Goal: Task Accomplishment & Management: Manage account settings

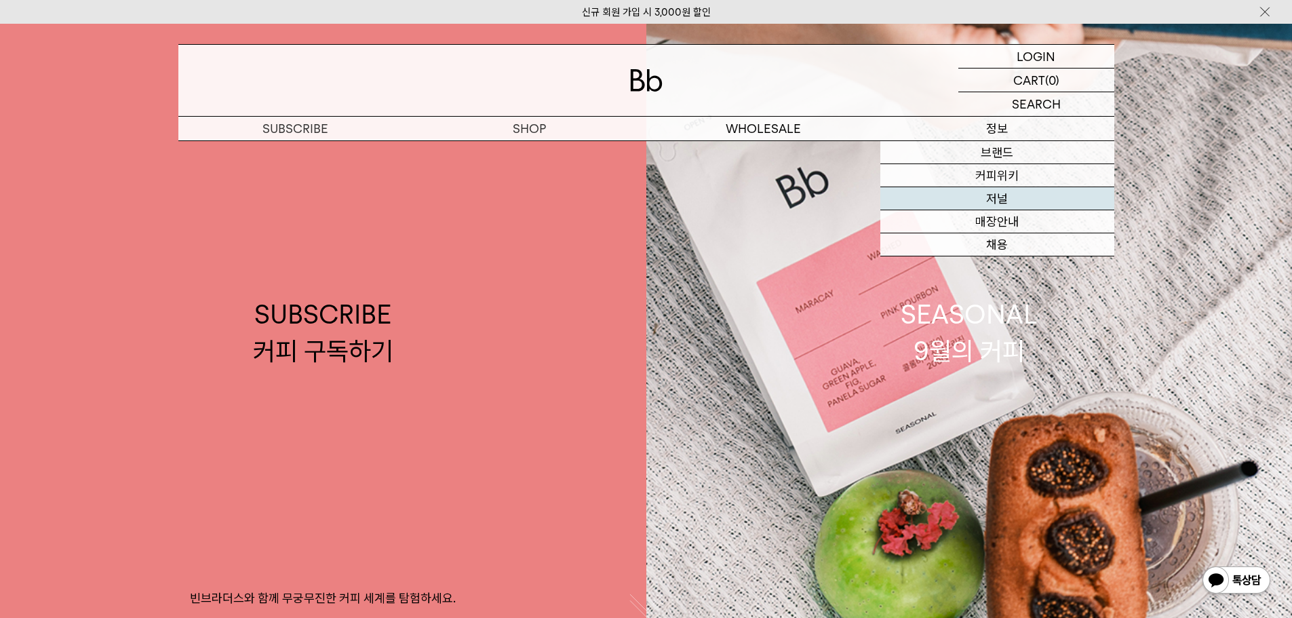
click at [1001, 193] on link "저널" at bounding box center [998, 198] width 234 height 23
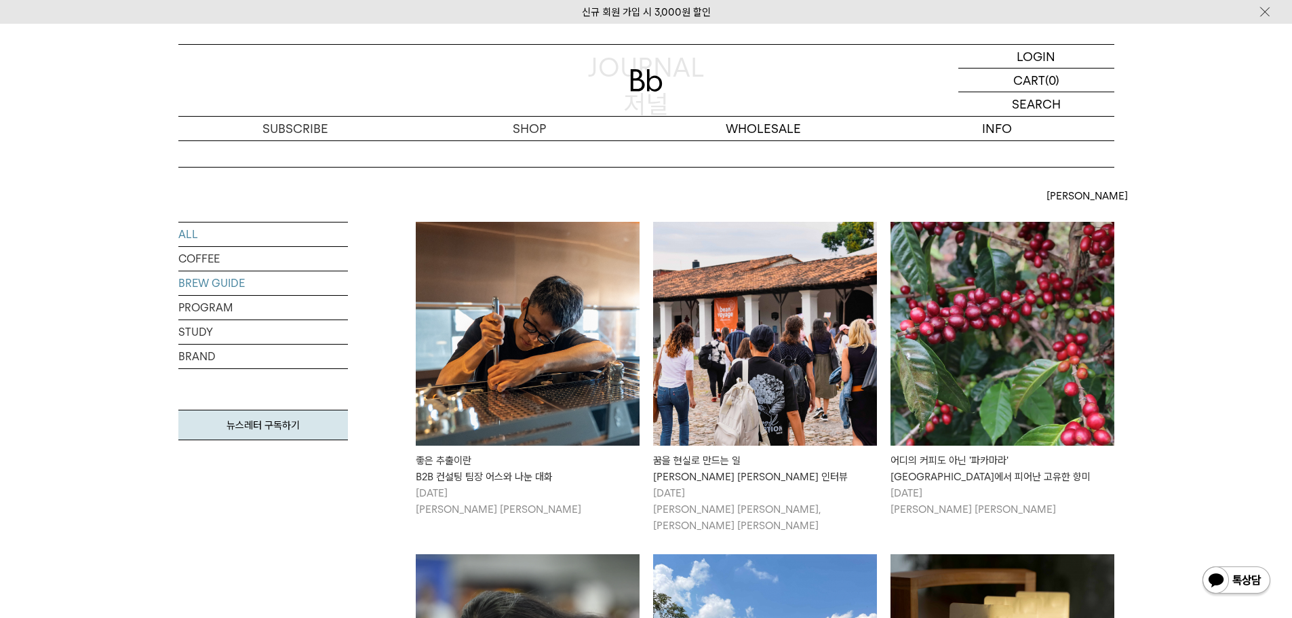
click at [217, 281] on link "BREW GUIDE" at bounding box center [263, 283] width 170 height 24
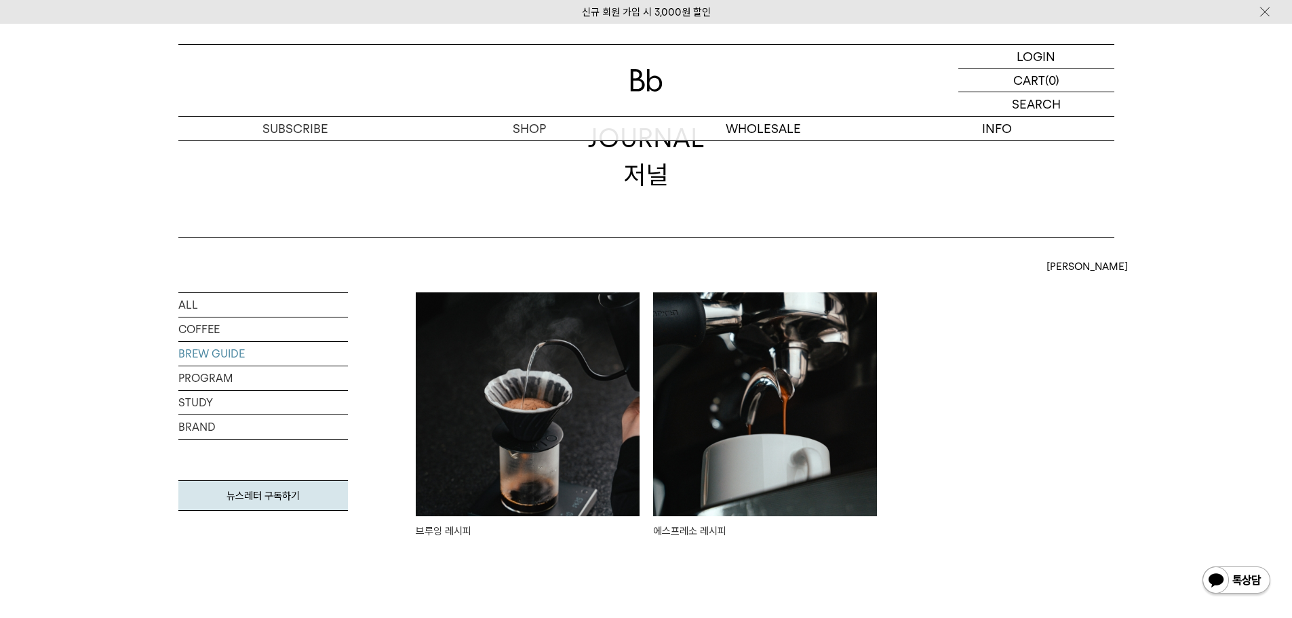
scroll to position [68, 0]
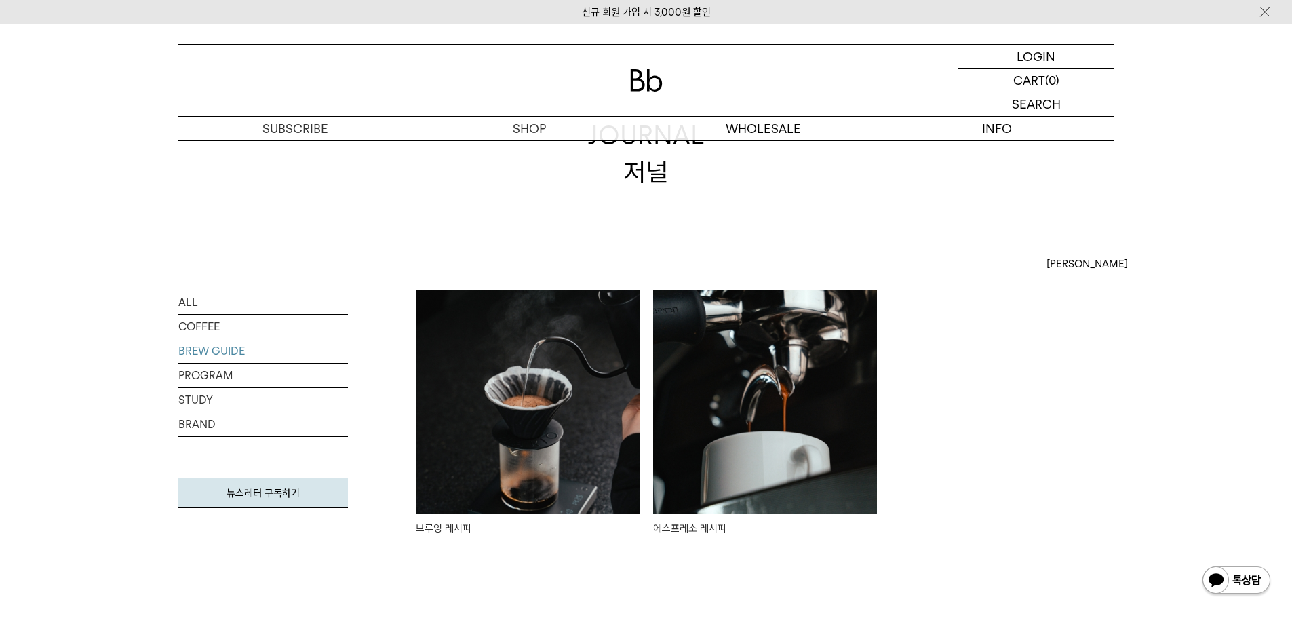
click at [538, 362] on img at bounding box center [528, 402] width 224 height 224
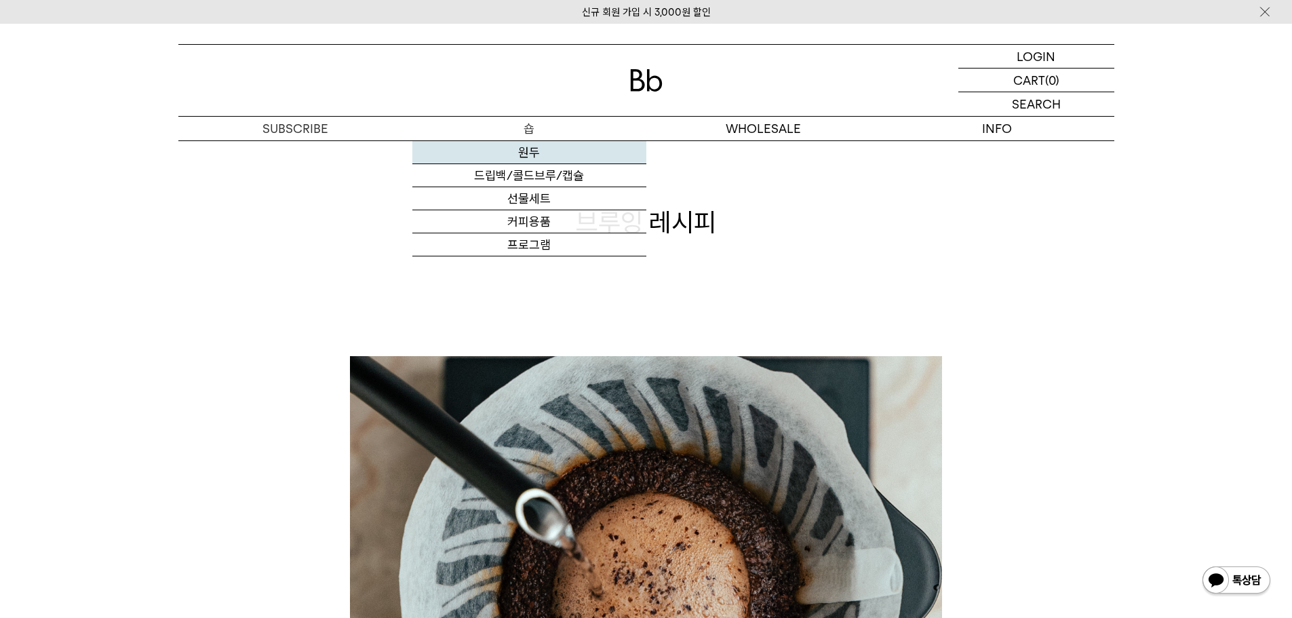
click at [499, 159] on link "원두" at bounding box center [529, 152] width 234 height 23
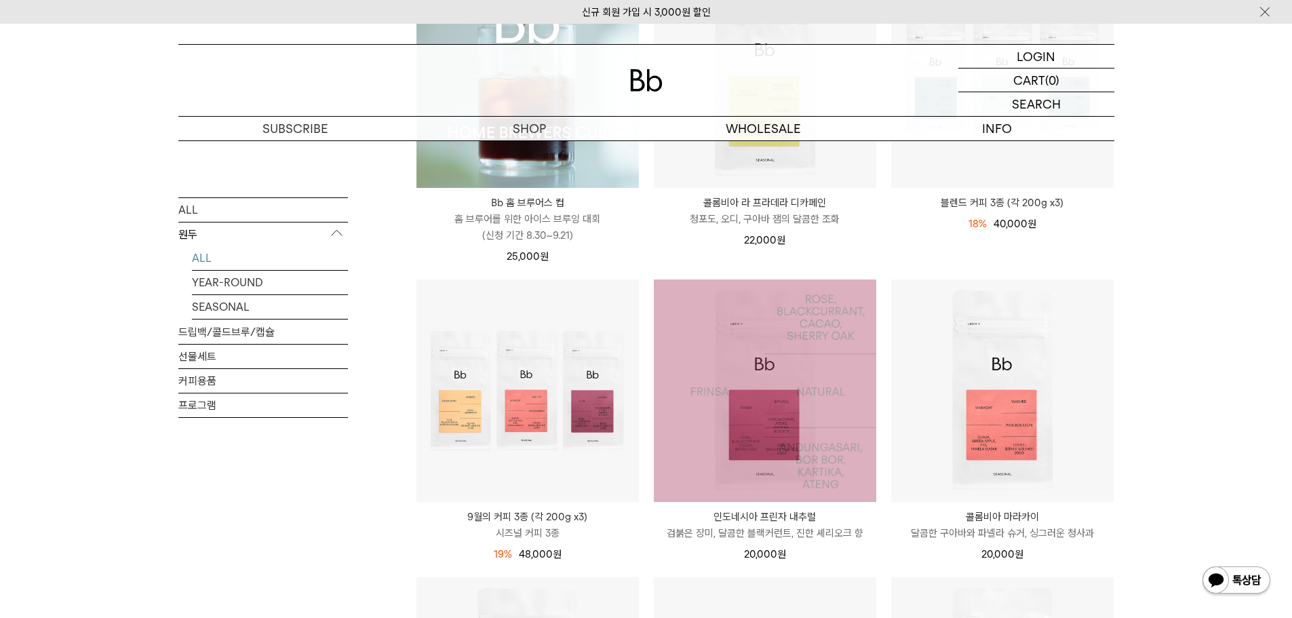
scroll to position [204, 0]
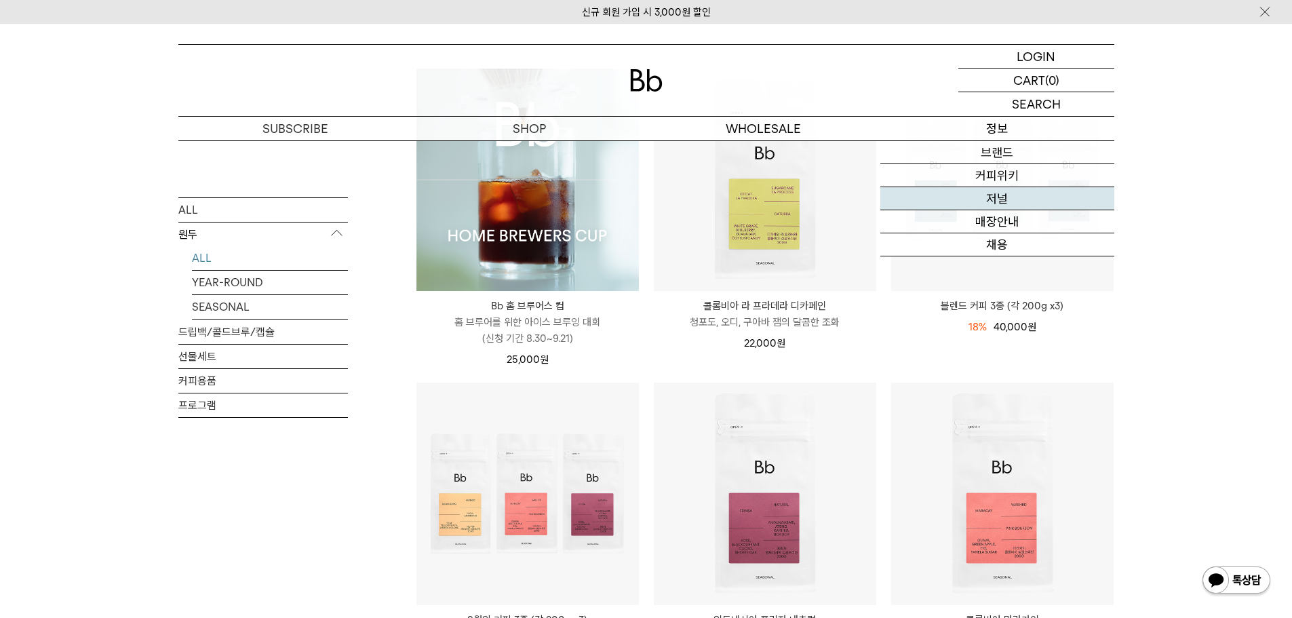
click at [1004, 204] on link "저널" at bounding box center [998, 198] width 234 height 23
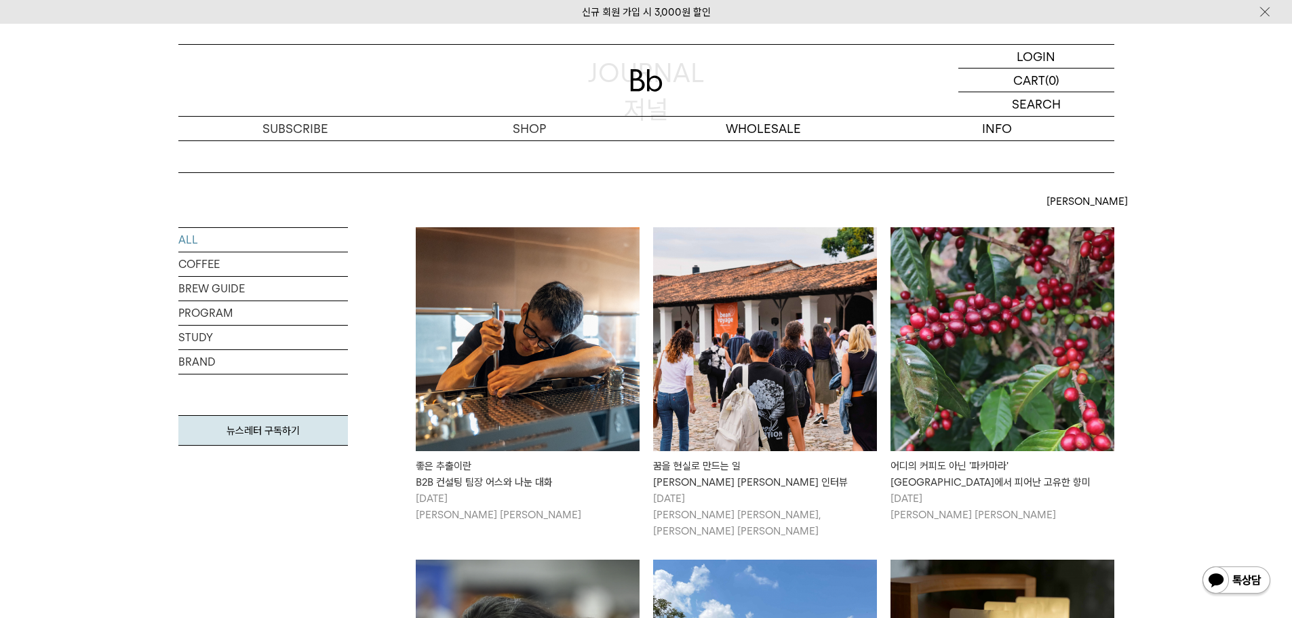
scroll to position [136, 0]
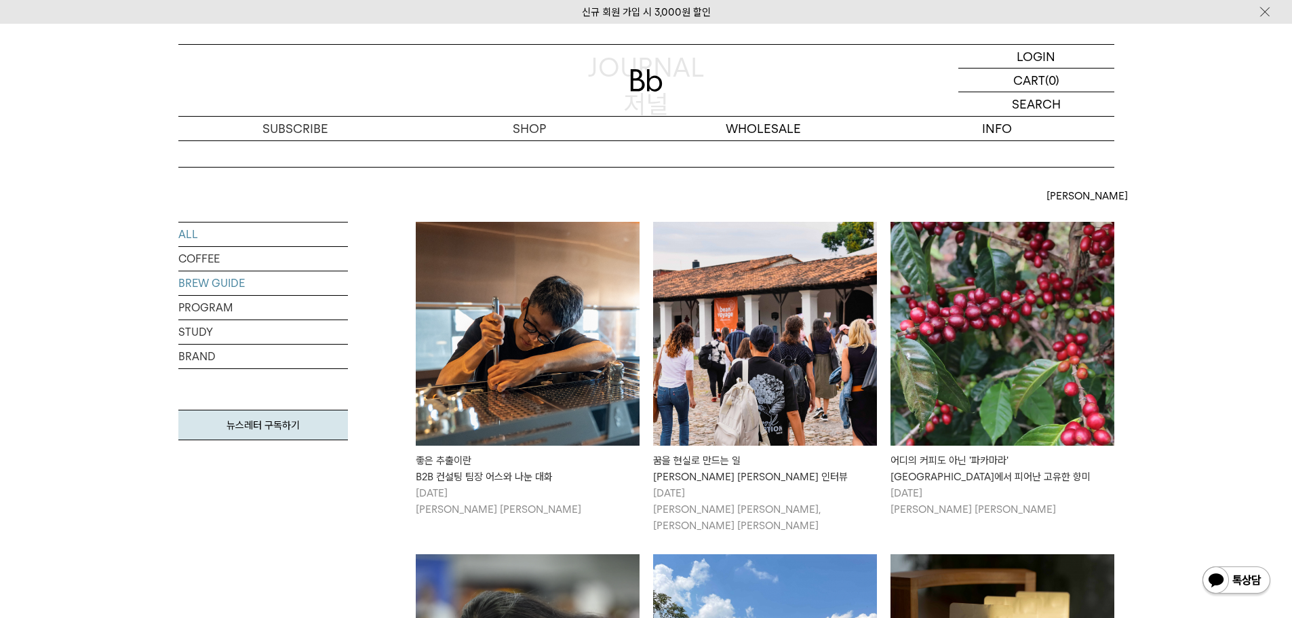
click at [216, 281] on link "BREW GUIDE" at bounding box center [263, 283] width 170 height 24
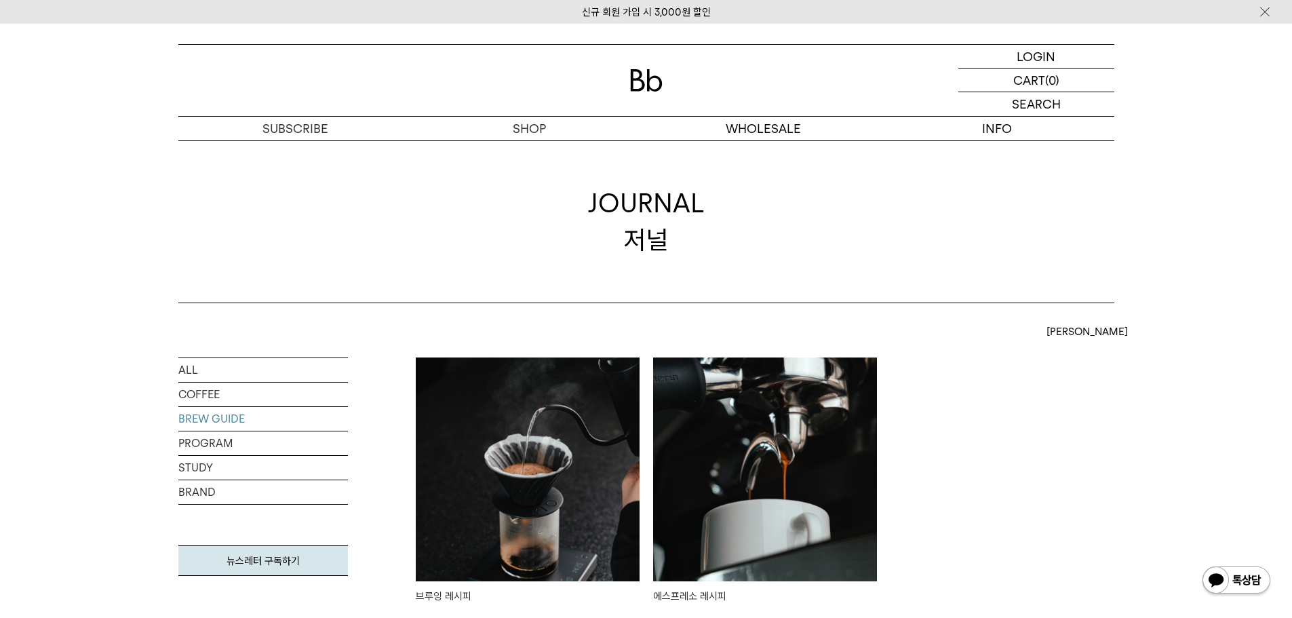
click at [776, 469] on img at bounding box center [765, 470] width 224 height 224
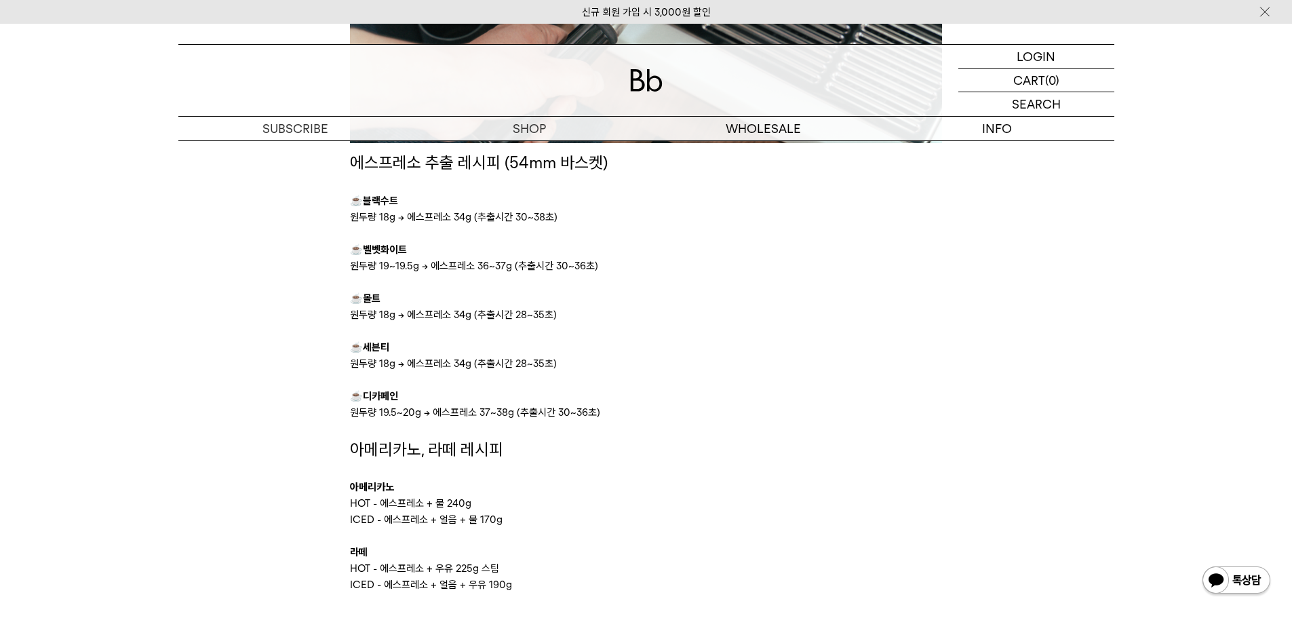
scroll to position [1733, 0]
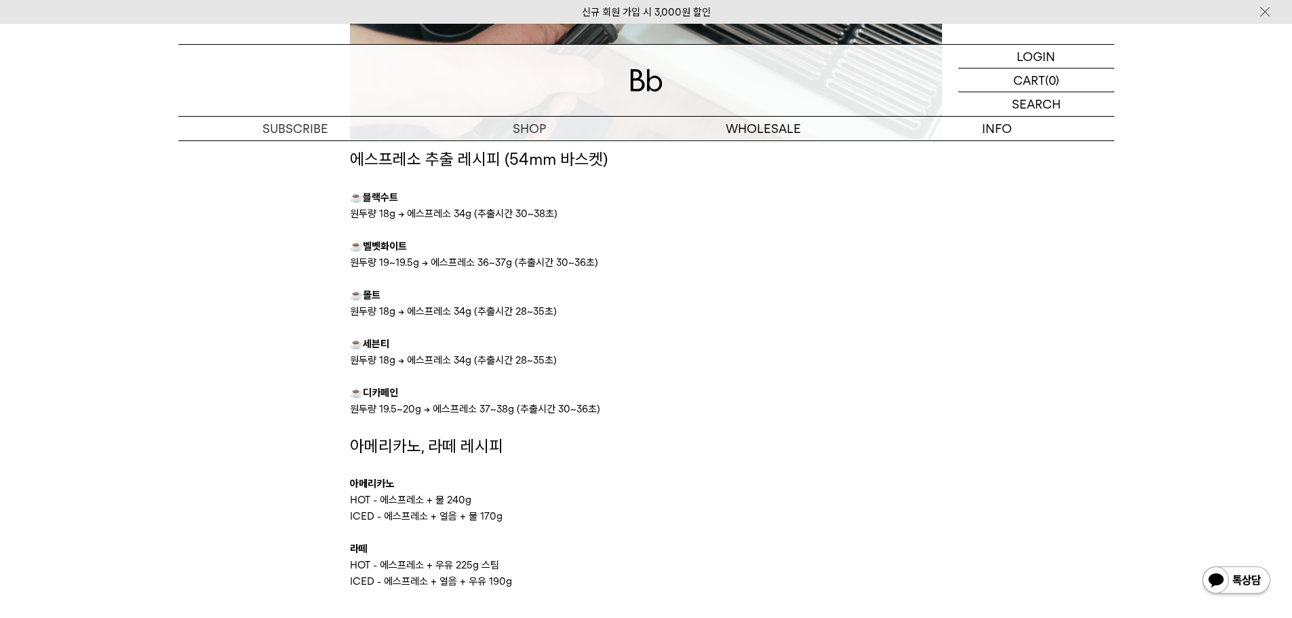
drag, startPoint x: 606, startPoint y: 406, endPoint x: 345, endPoint y: 389, distance: 261.0
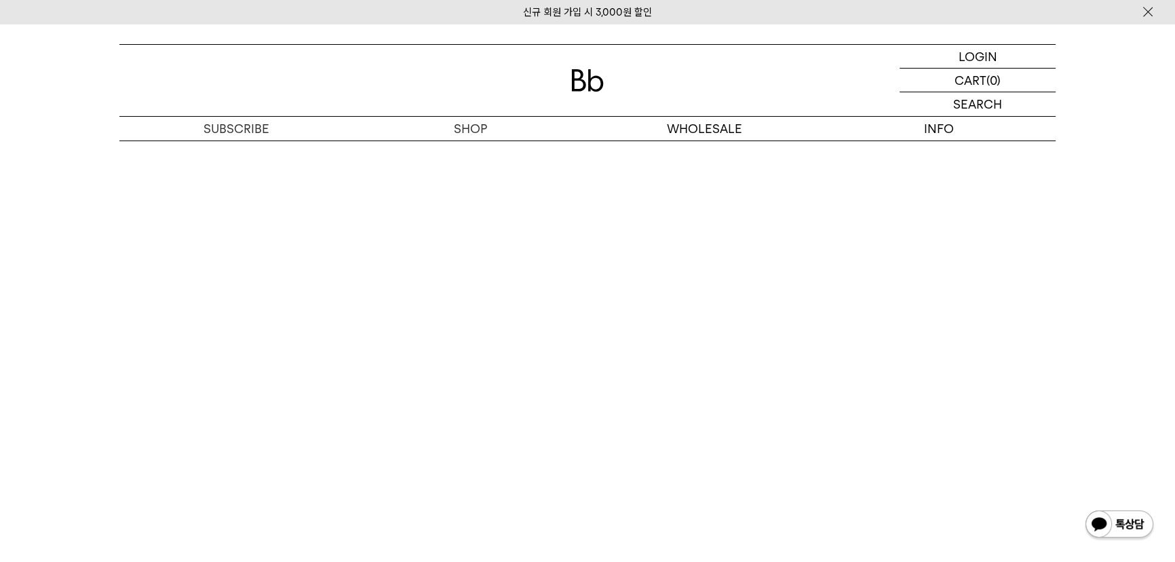
scroll to position [7031, 0]
click at [972, 54] on p "로그인" at bounding box center [977, 56] width 33 height 23
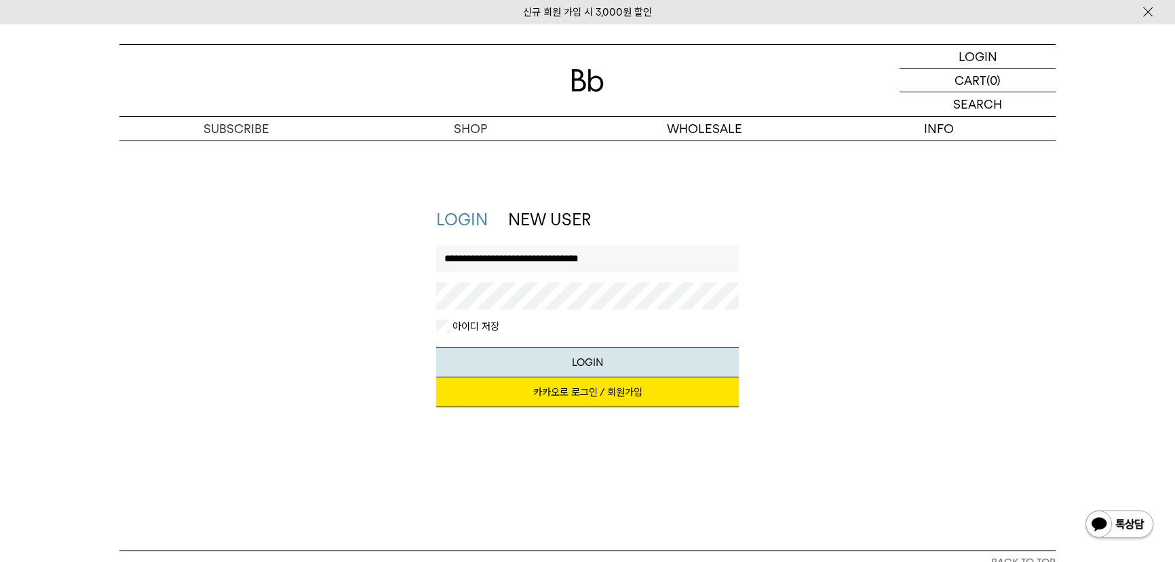
click at [504, 255] on input "**********" at bounding box center [587, 258] width 303 height 27
type input "*"
type input "******"
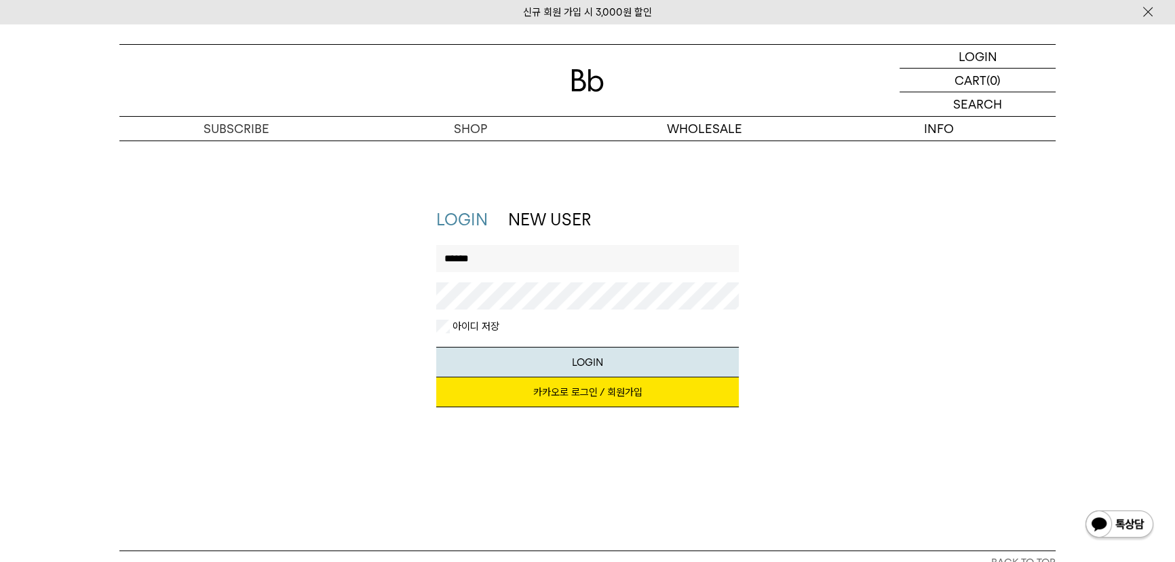
click at [436, 347] on button "LOGIN" at bounding box center [587, 362] width 303 height 31
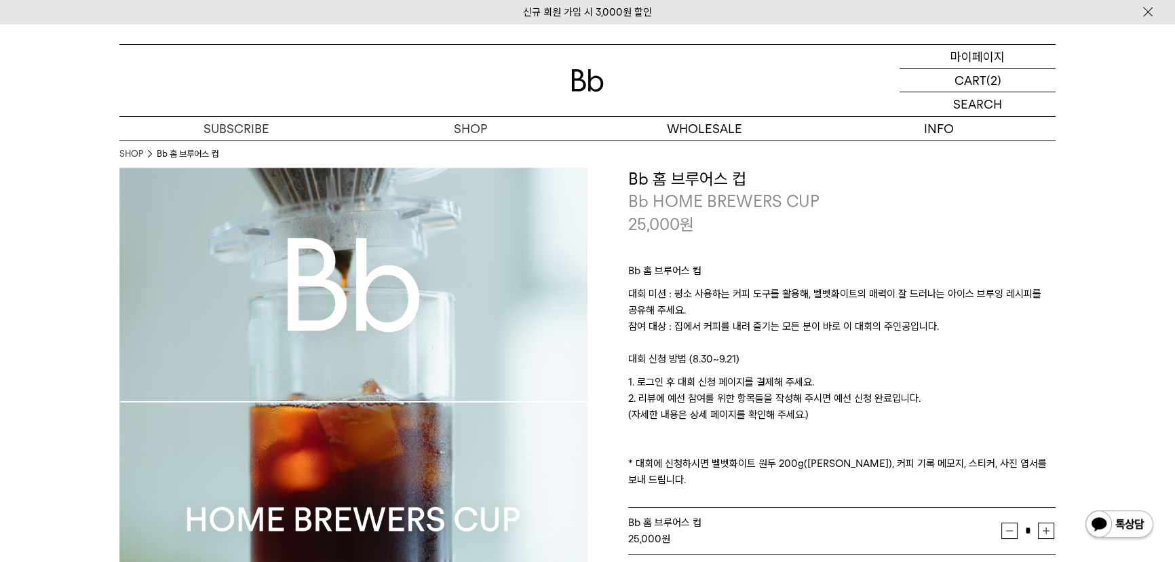
click at [981, 59] on p "마이페이지" at bounding box center [977, 56] width 54 height 23
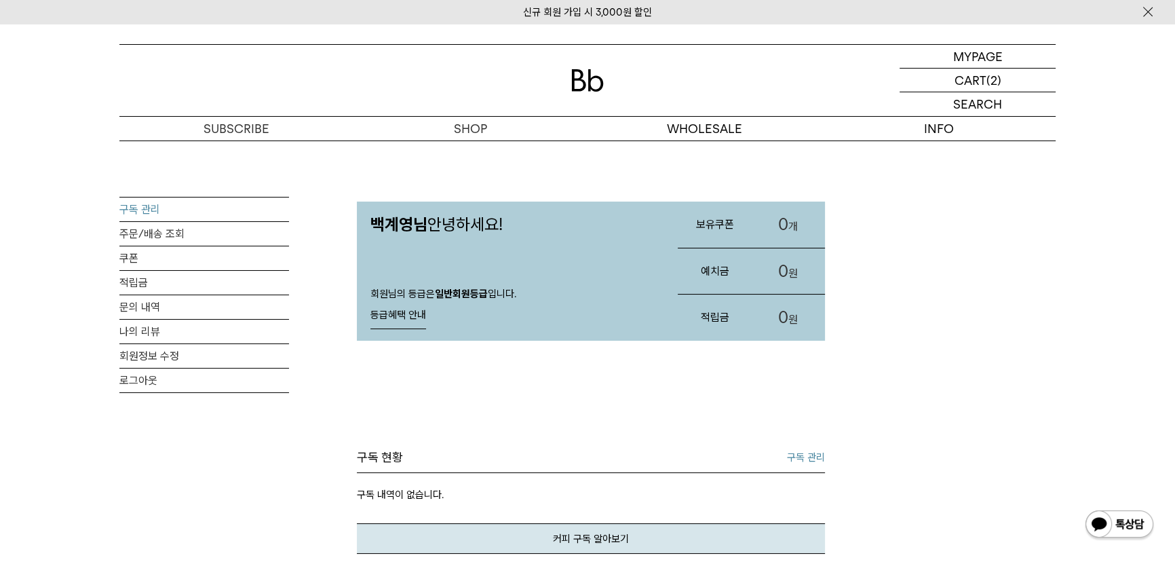
click at [138, 211] on link "구독 관리" at bounding box center [204, 209] width 170 height 24
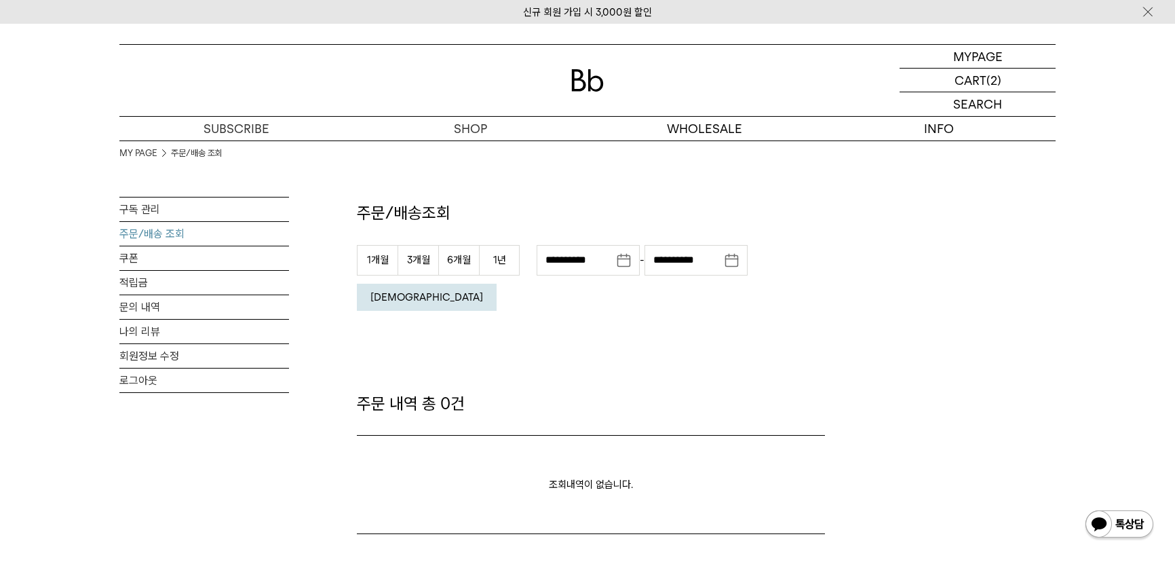
click at [142, 344] on link "회원정보 수정" at bounding box center [204, 356] width 170 height 24
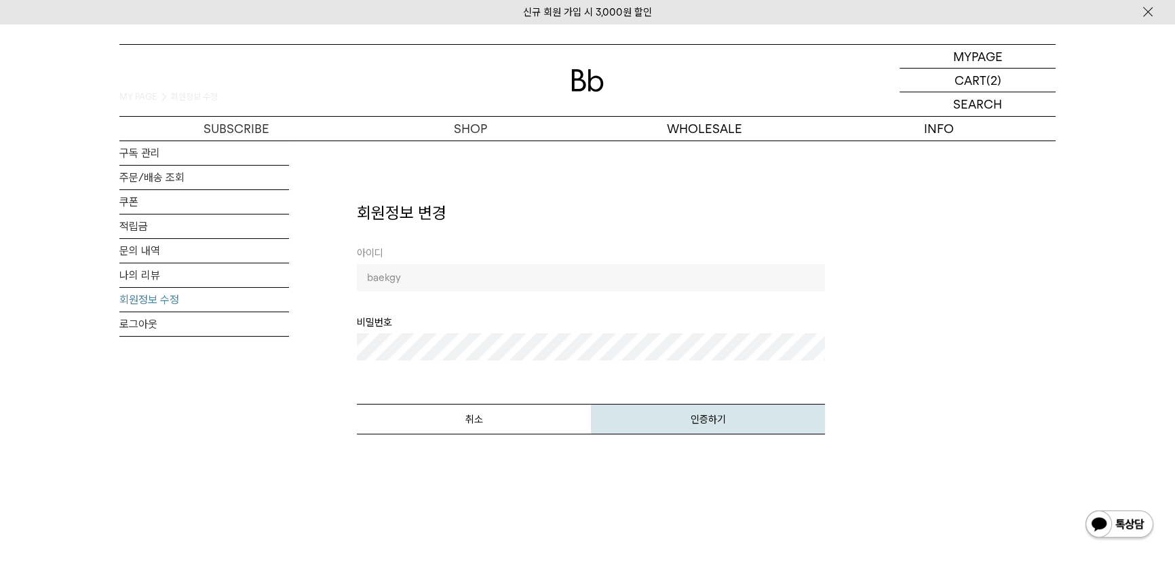
click at [721, 419] on button "인증하기" at bounding box center [708, 419] width 234 height 31
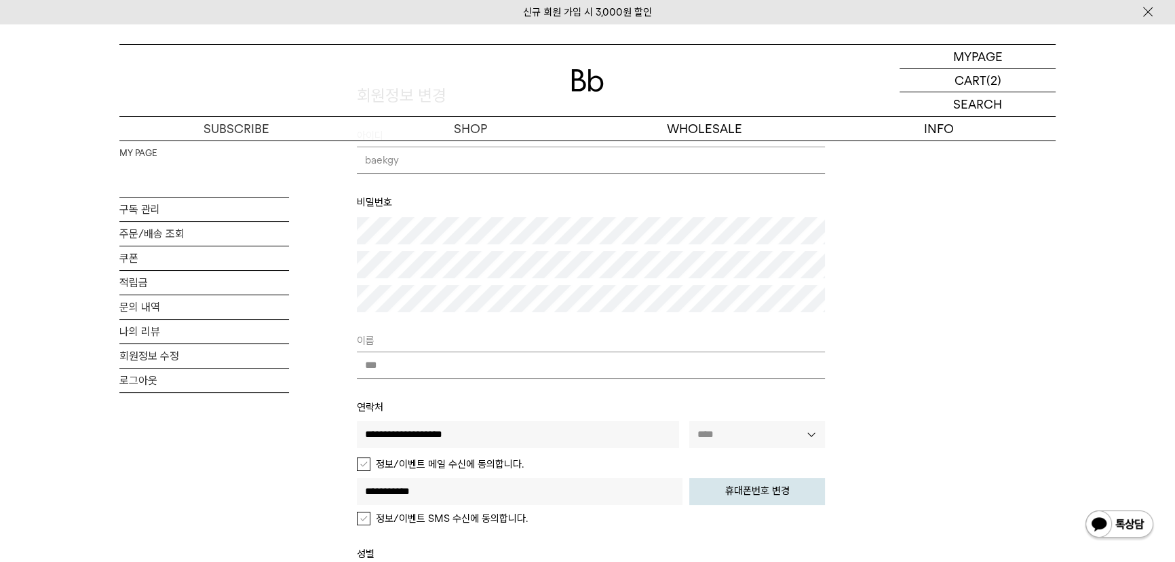
scroll to position [123, 0]
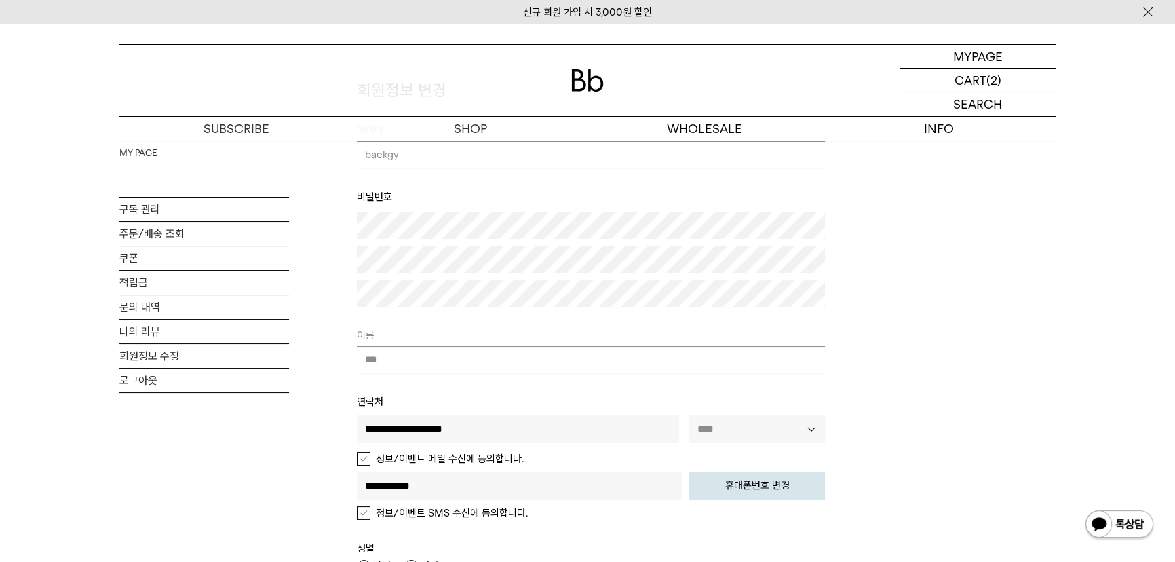
click at [431, 364] on input "***" at bounding box center [591, 359] width 468 height 27
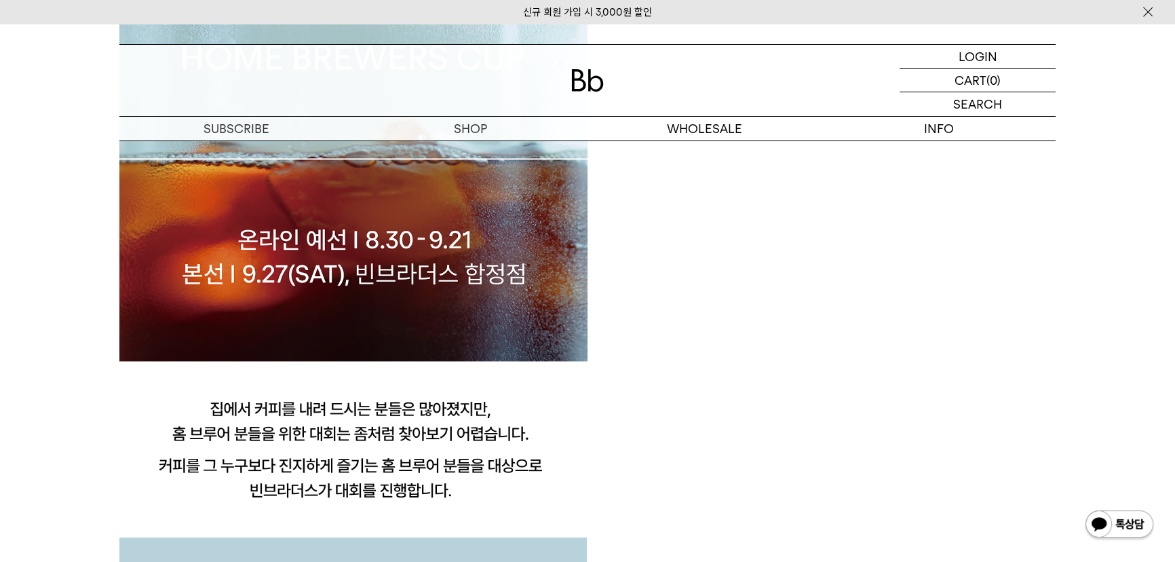
scroll to position [1110, 0]
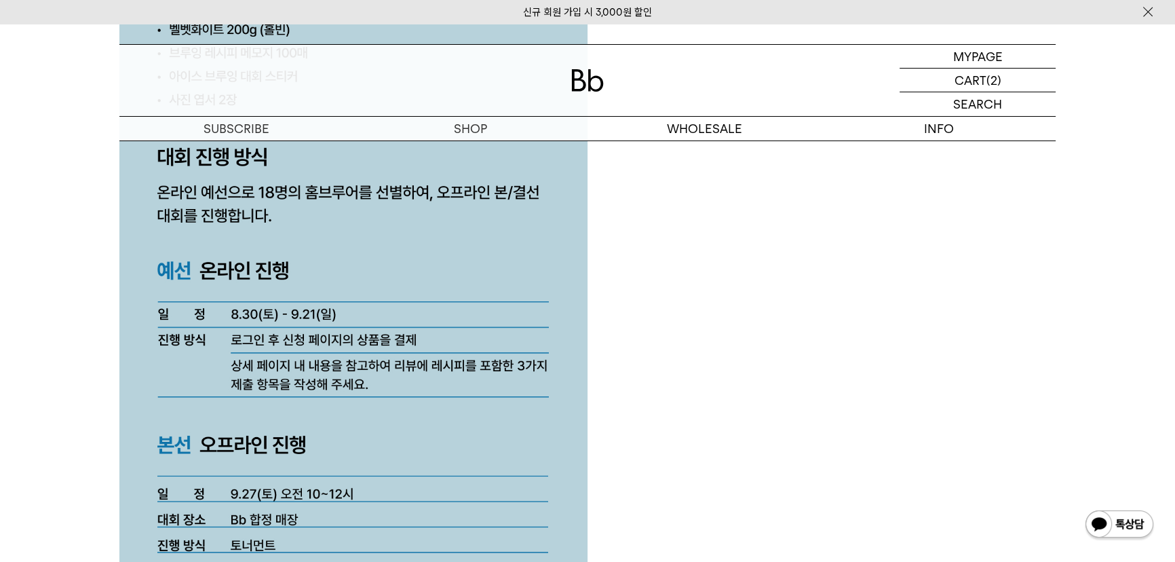
scroll to position [3577, 0]
